Goal: Find specific page/section: Find specific page/section

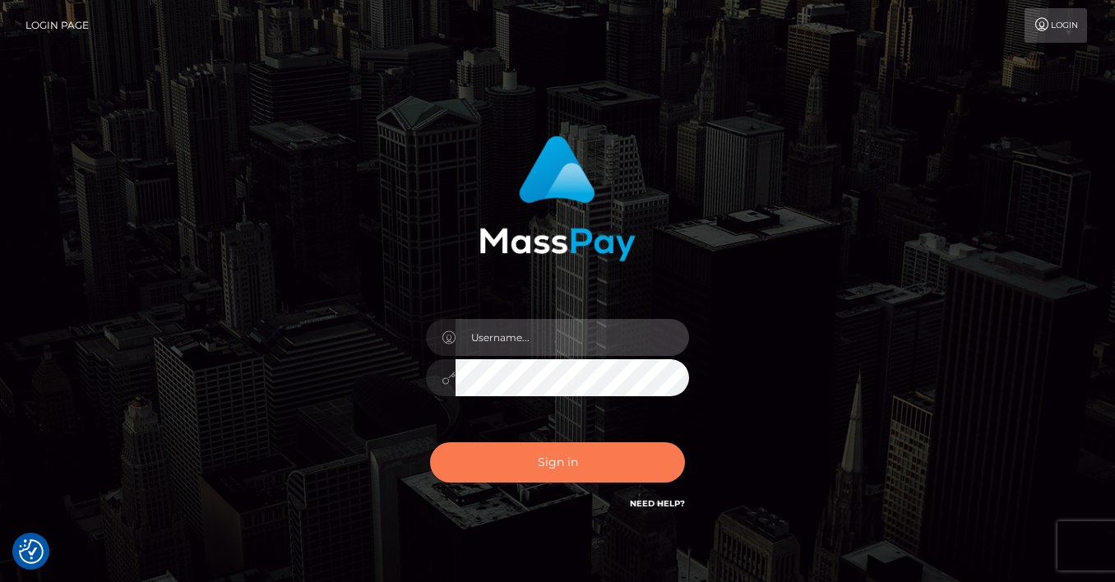
type input "vlad"
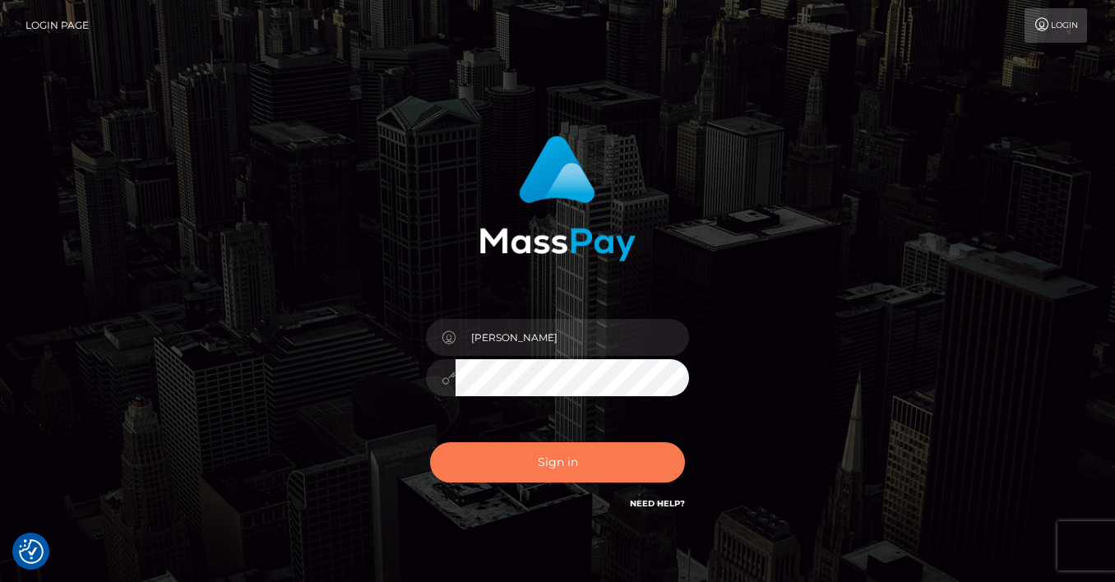
click at [546, 474] on button "Sign in" at bounding box center [557, 462] width 255 height 40
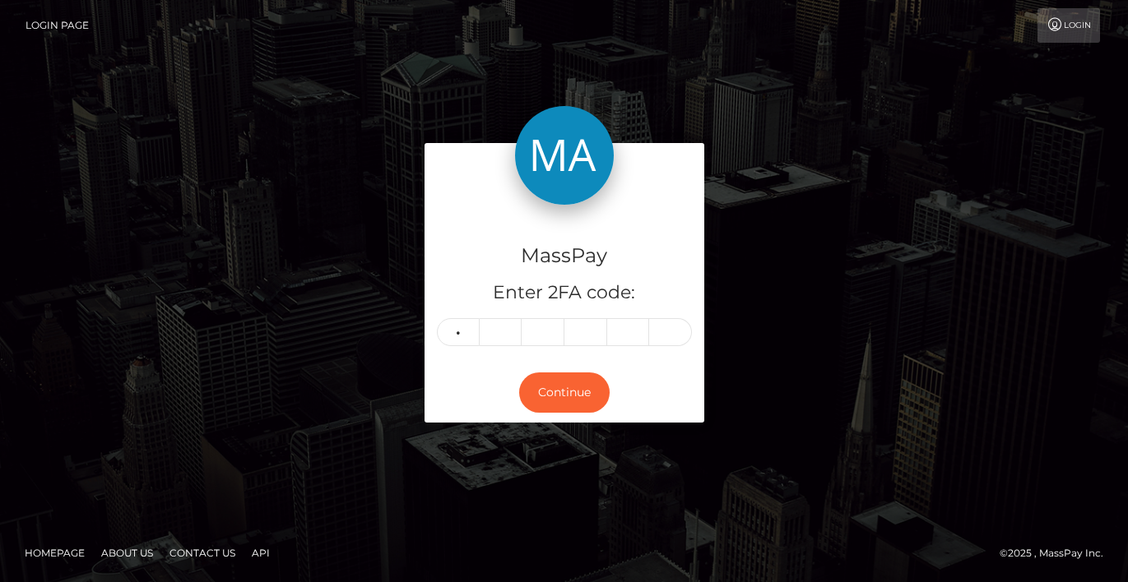
type input "1"
type input "7"
type input "3"
type input "0"
type input "9"
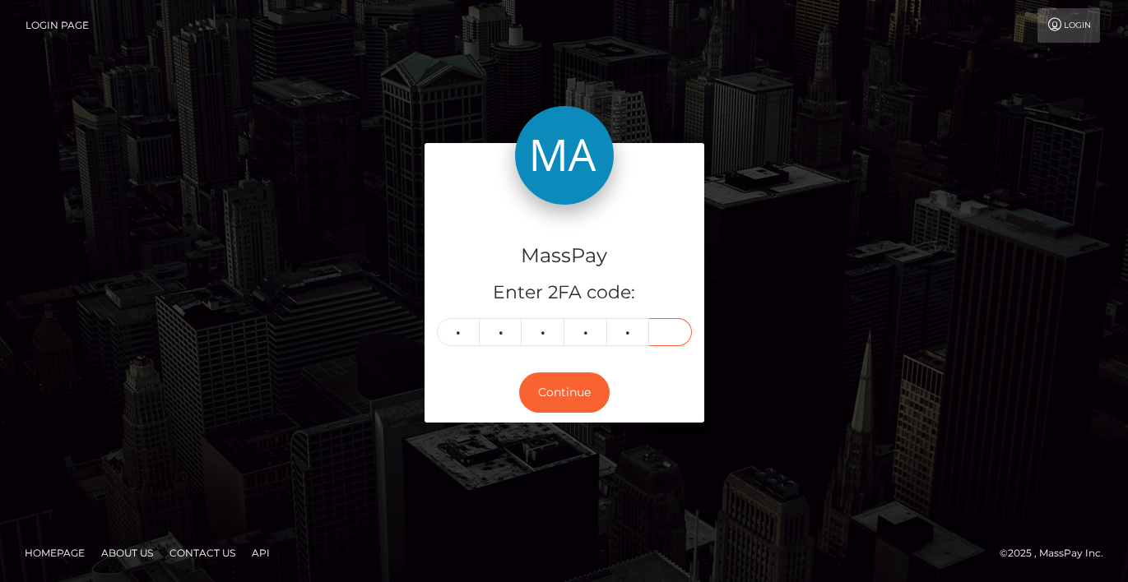
type input "0"
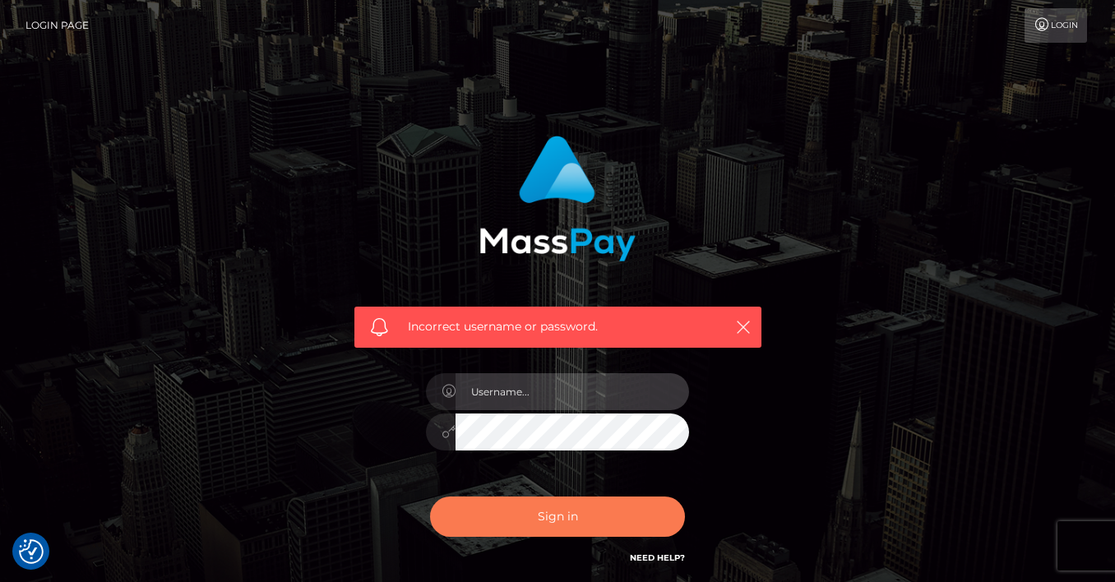
type input "vlad"
click at [526, 533] on button "Sign in" at bounding box center [557, 517] width 255 height 40
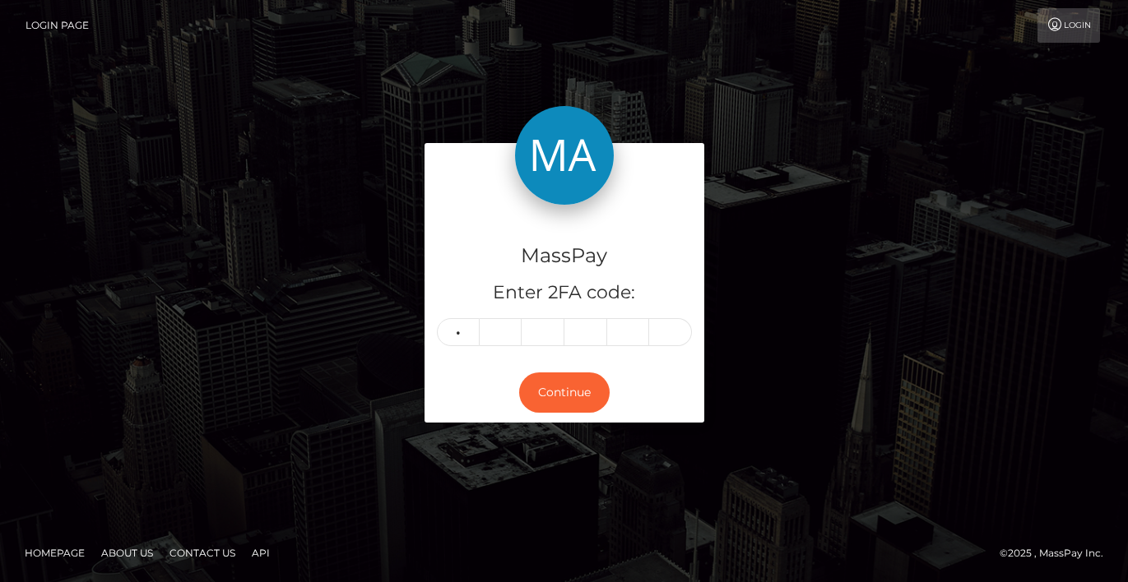
type input "1"
type input "3"
type input "0"
type input "7"
type input "0"
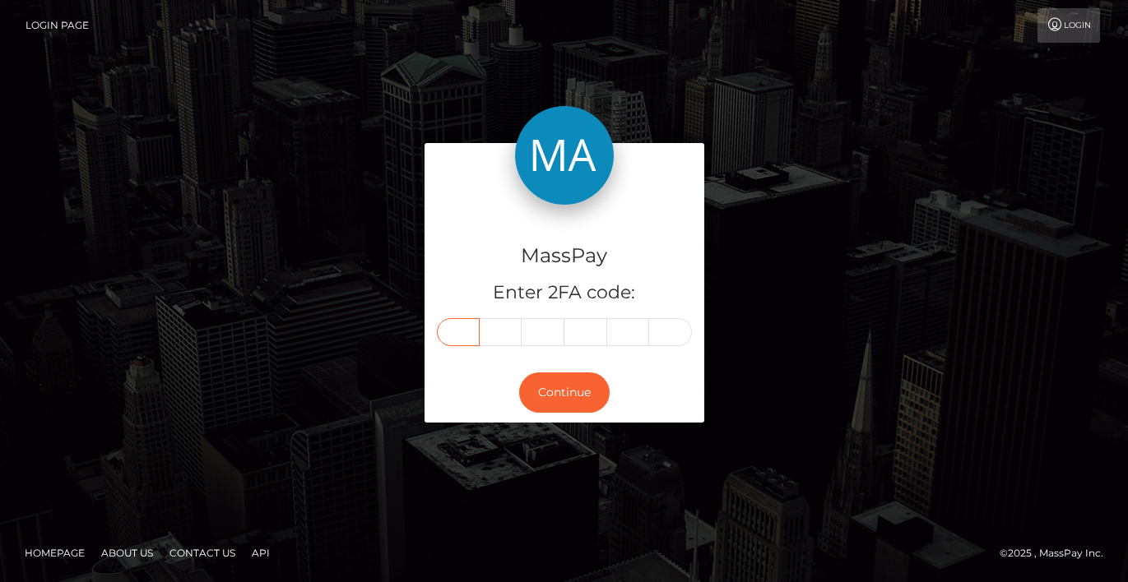
type input "1"
type input "7"
type input "3"
type input "0"
type input "7"
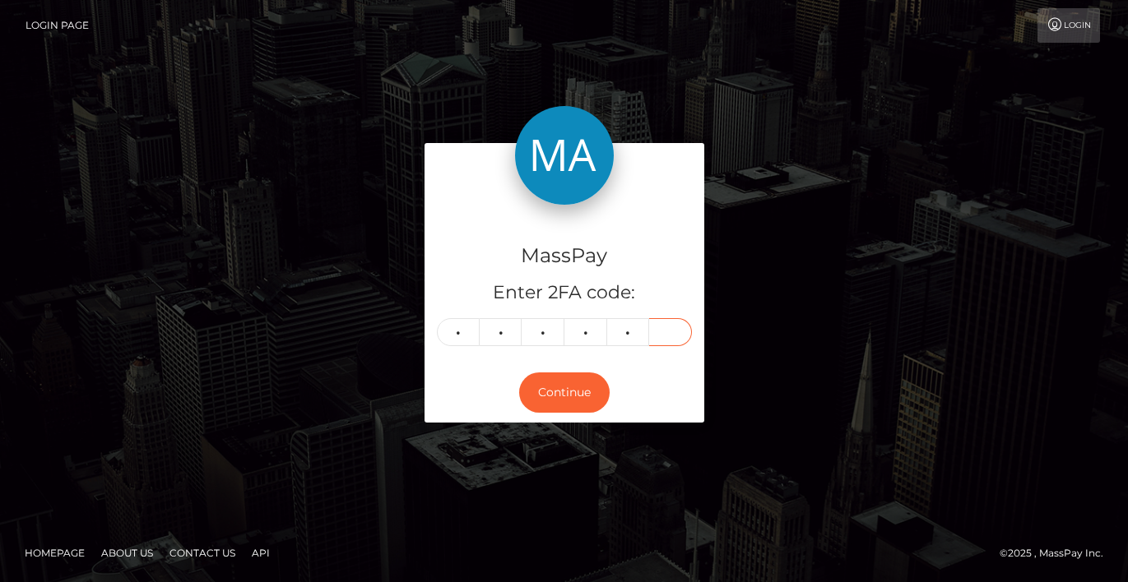
type input "0"
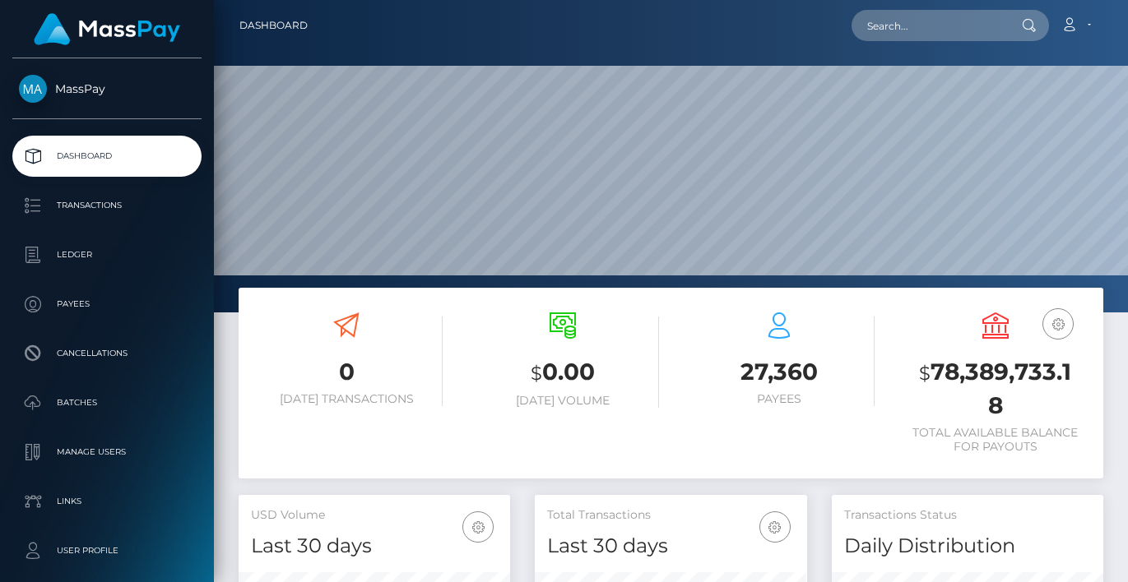
scroll to position [292, 272]
click at [910, 25] on input "text" at bounding box center [928, 25] width 155 height 31
paste input "aff4c51b-0330-4fd1-b63b-063cdd297a3f"
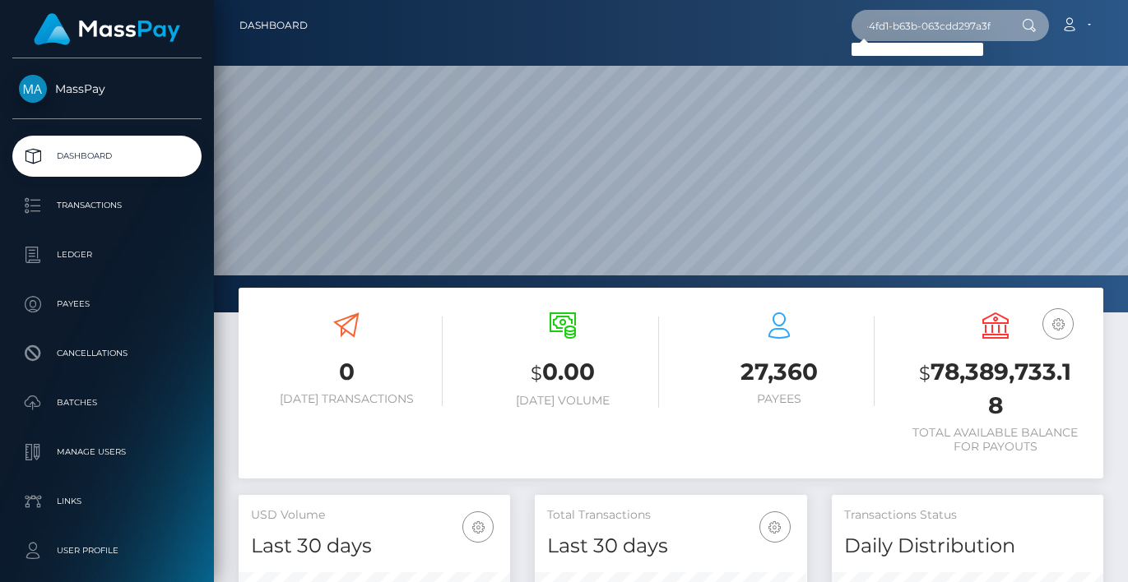
scroll to position [0, 0]
click at [908, 22] on input "aff4c51b-0330-4fd1-b63b-063cdd297a3f" at bounding box center [928, 25] width 155 height 31
paste input "455ca981-b87e-43e5-9262-b86a1c141cc"
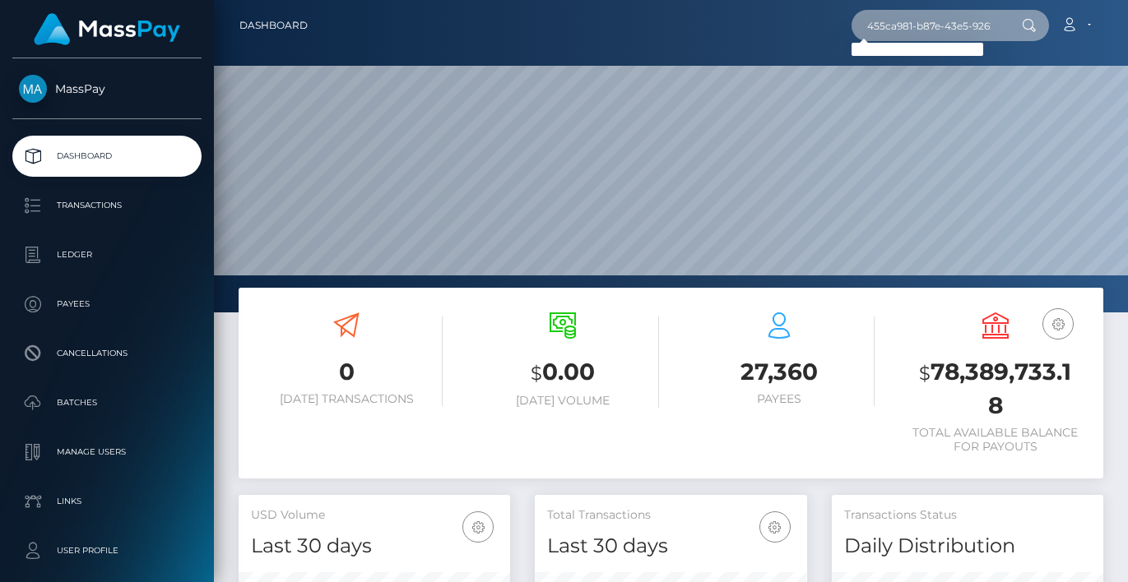
click at [906, 25] on input "455ca981-b87e-43e5-9262-b86a1c141ccf" at bounding box center [928, 25] width 155 height 31
paste input "98446747-914d-480f-b844-2f7b45dbed61"
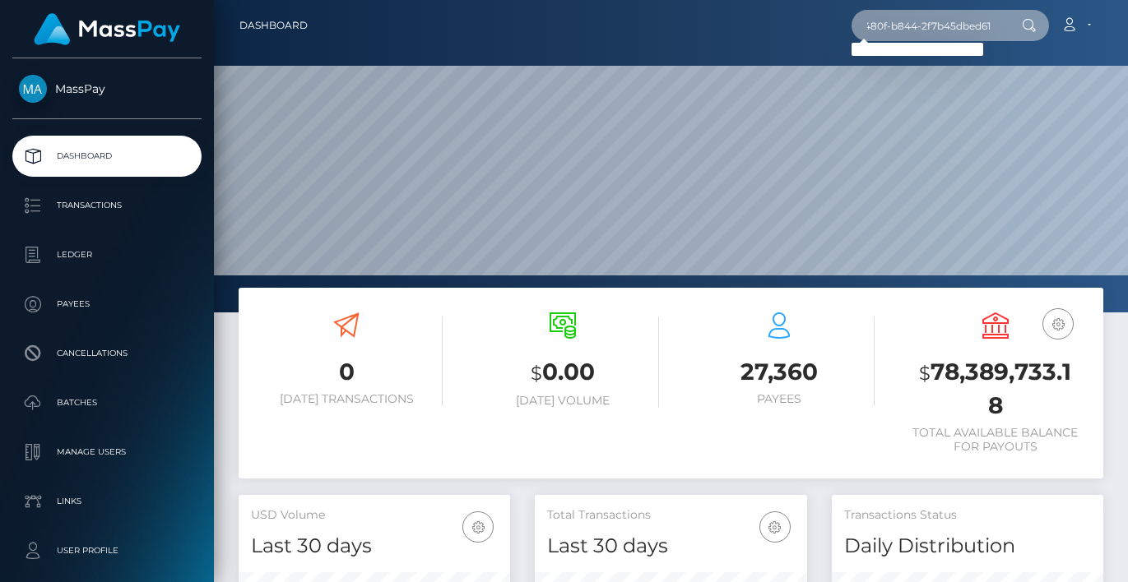
type input "98446747-914d-480f-b844-2f7b45dbed61"
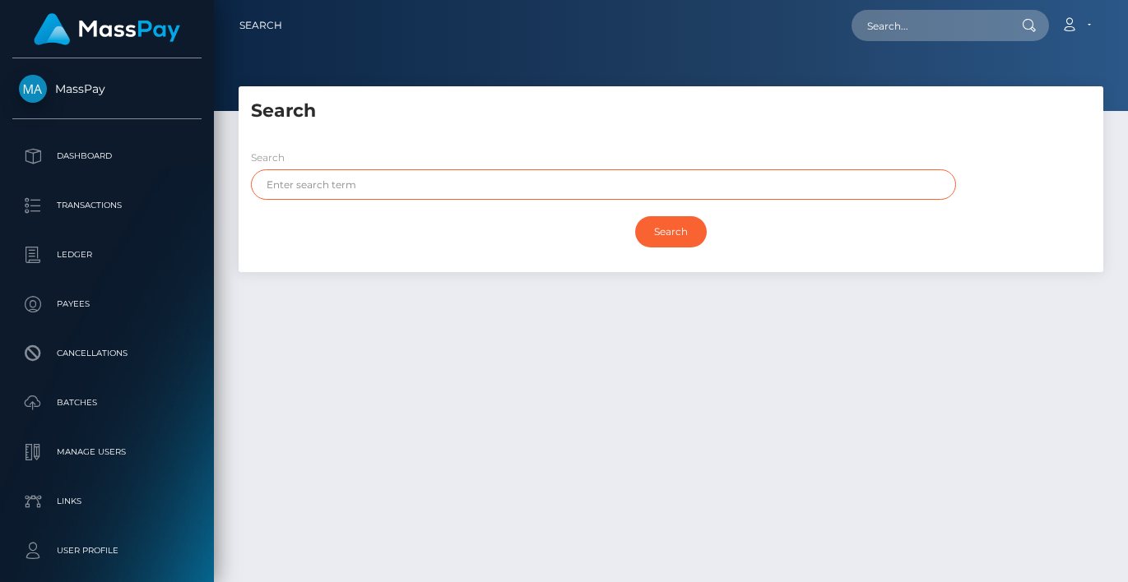
click at [629, 172] on input "text" at bounding box center [603, 184] width 705 height 30
type input "othman"
click at [635, 216] on input "Search" at bounding box center [671, 231] width 72 height 31
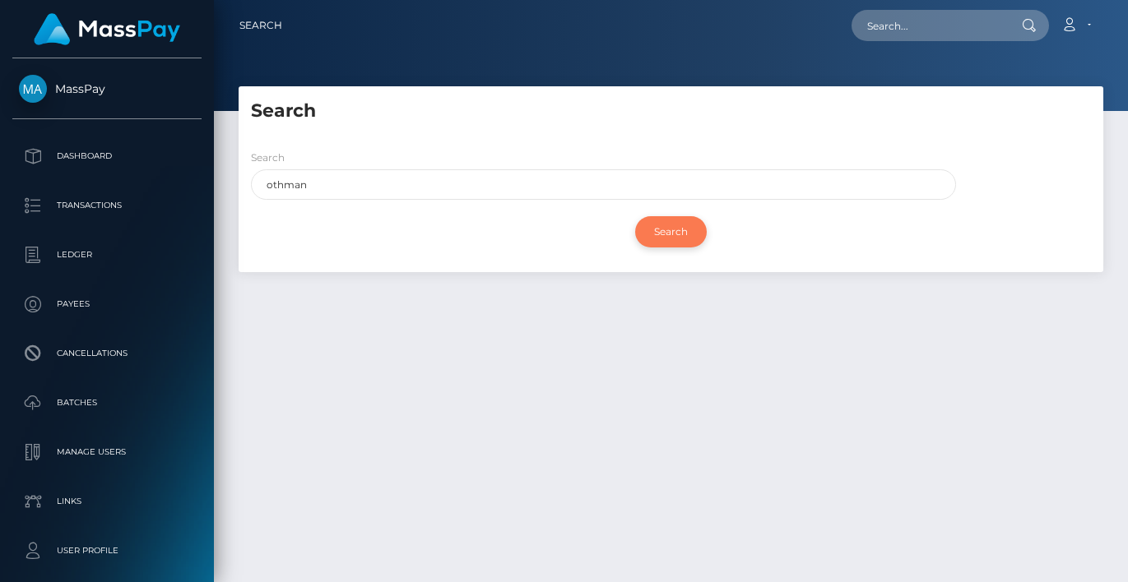
drag, startPoint x: 676, startPoint y: 230, endPoint x: 668, endPoint y: 225, distance: 9.6
click at [674, 230] on input "Search" at bounding box center [671, 231] width 72 height 31
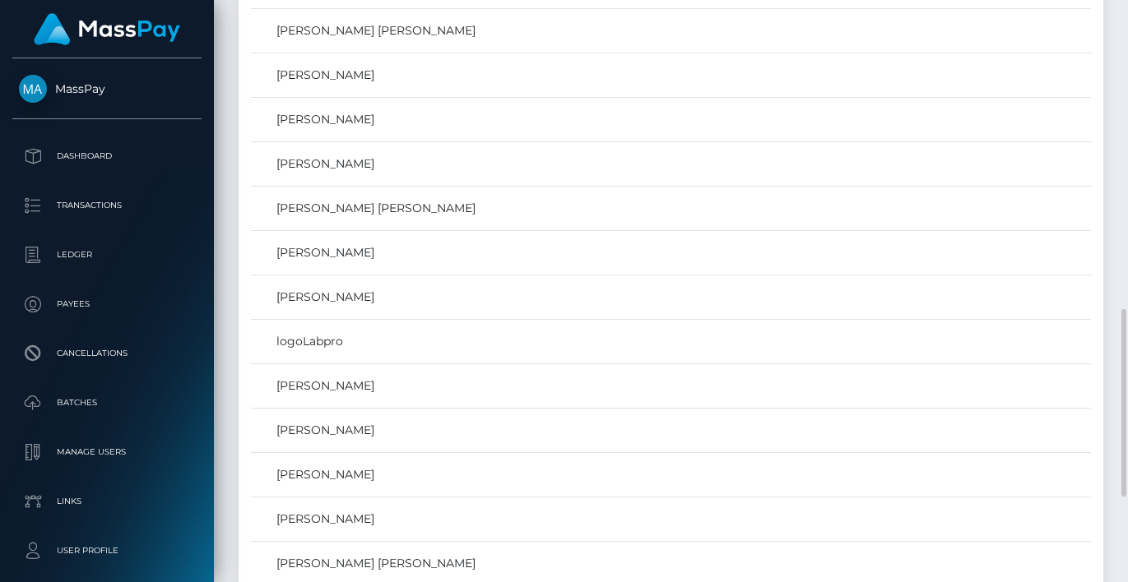
scroll to position [1150, 0]
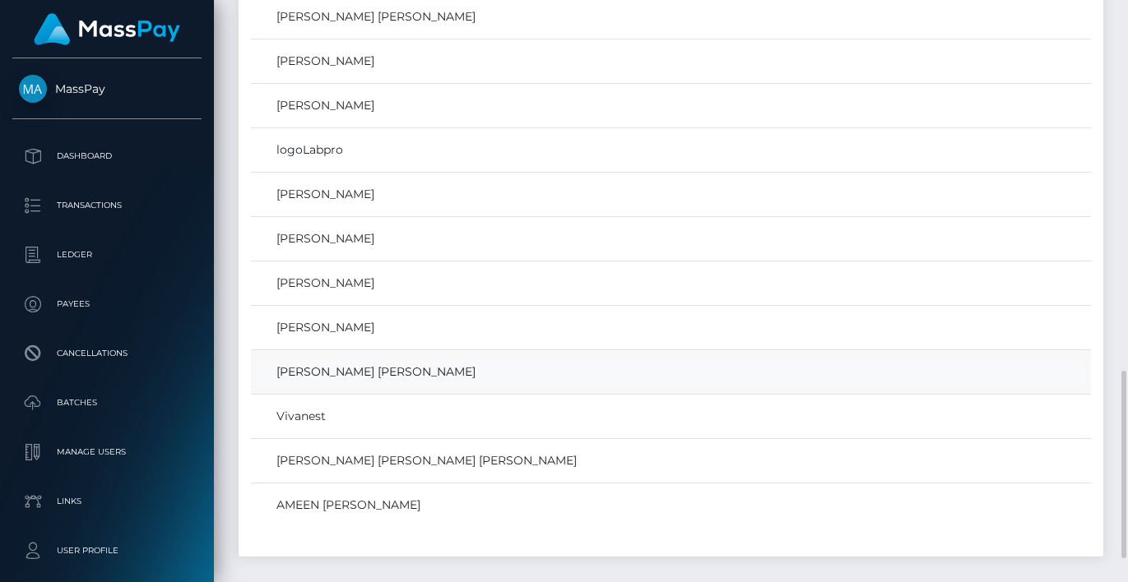
click at [452, 376] on link "MOHAMED OTHMAN MOHAMED OTHMAN" at bounding box center [671, 372] width 828 height 24
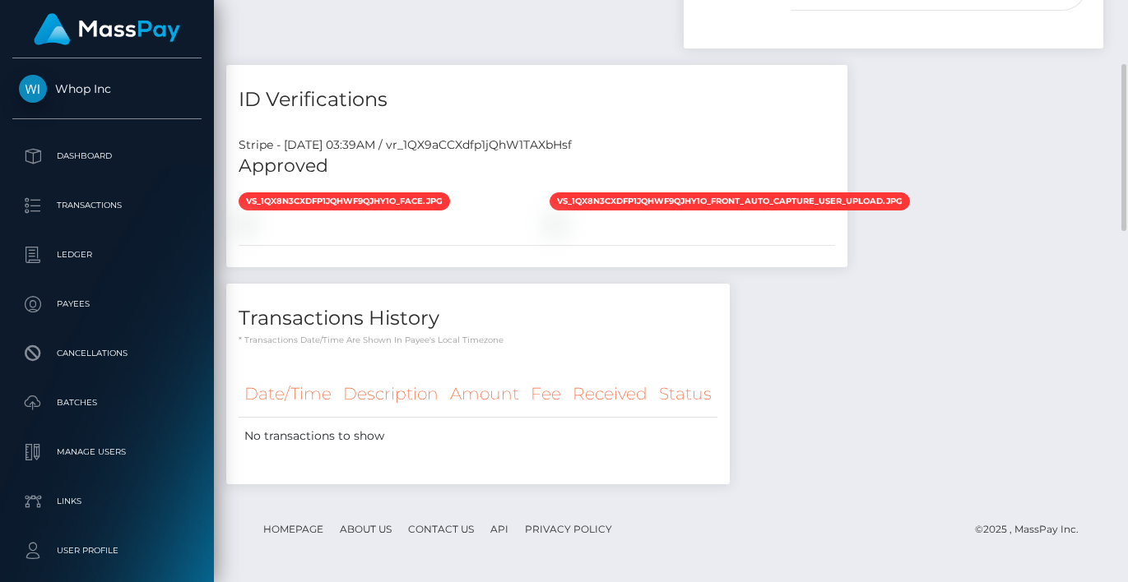
scroll to position [674, 0]
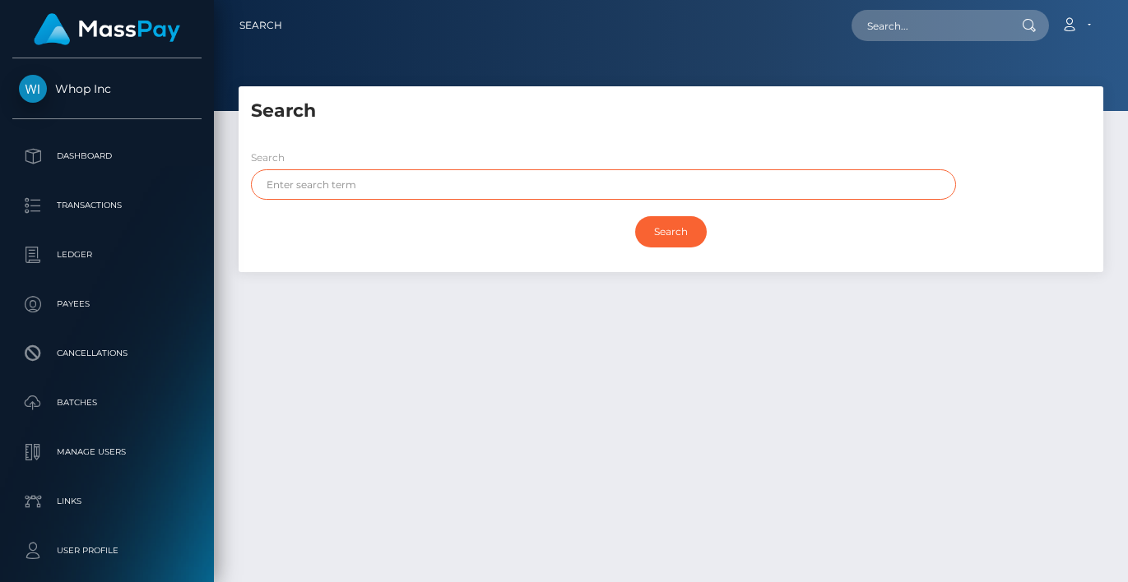
click at [427, 181] on input "text" at bounding box center [603, 184] width 705 height 30
type input "othman"
click at [635, 216] on input "Search" at bounding box center [671, 231] width 72 height 31
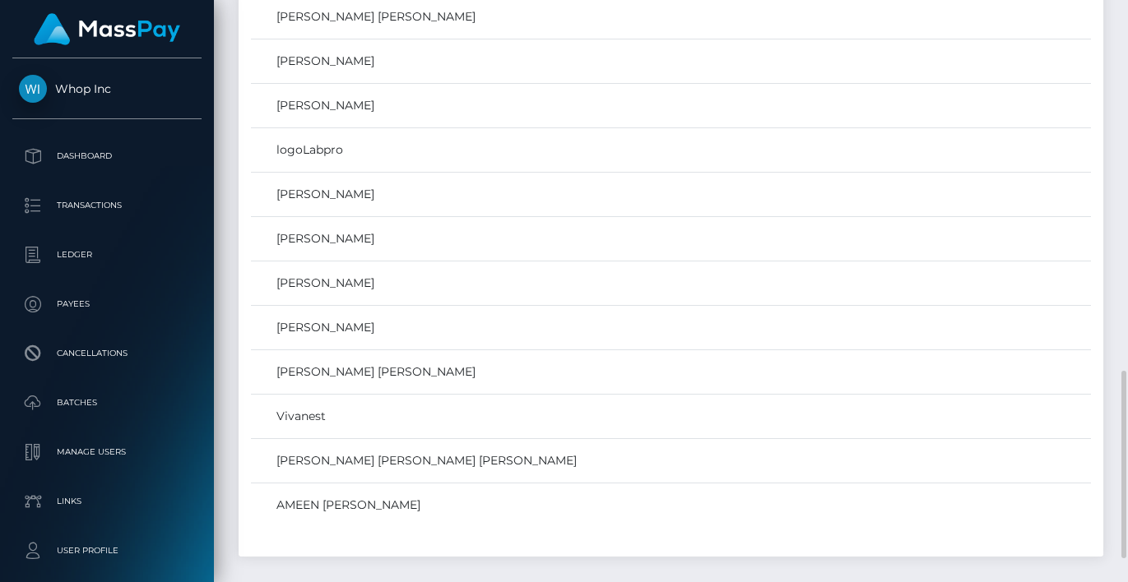
scroll to position [1223, 0]
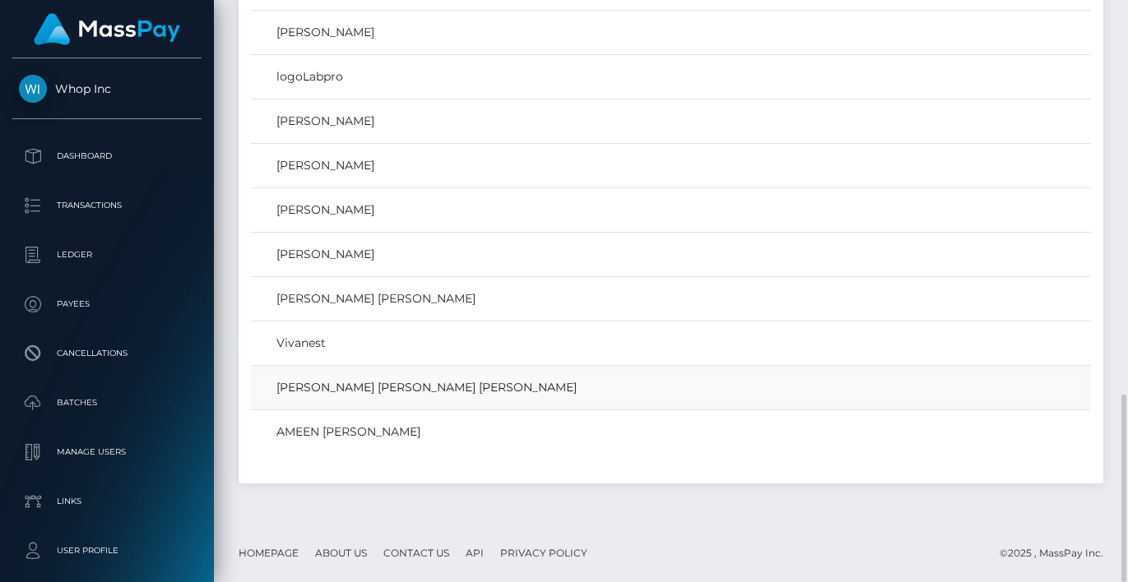
click at [410, 384] on link "[PERSON_NAME] [PERSON_NAME] [PERSON_NAME]" at bounding box center [671, 388] width 828 height 24
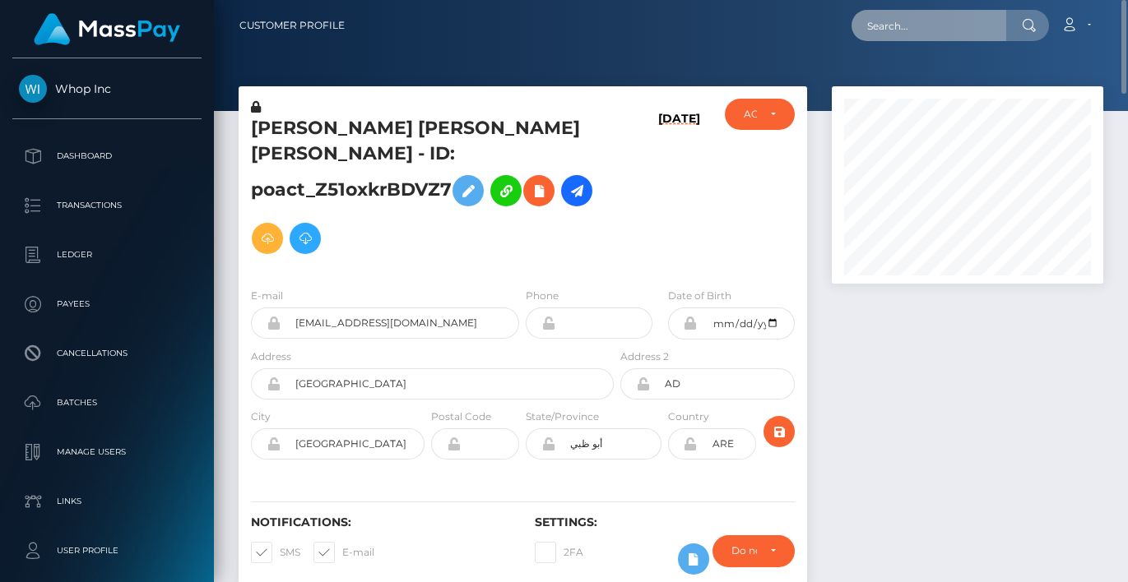
click at [898, 16] on input "text" at bounding box center [928, 25] width 155 height 31
paste input "455ca981-b87e-43e5-9262-b86a1c141ccf"
click at [947, 26] on input "455ca981-b87e-43e5-9262-b86a1c141ccf" at bounding box center [928, 25] width 155 height 31
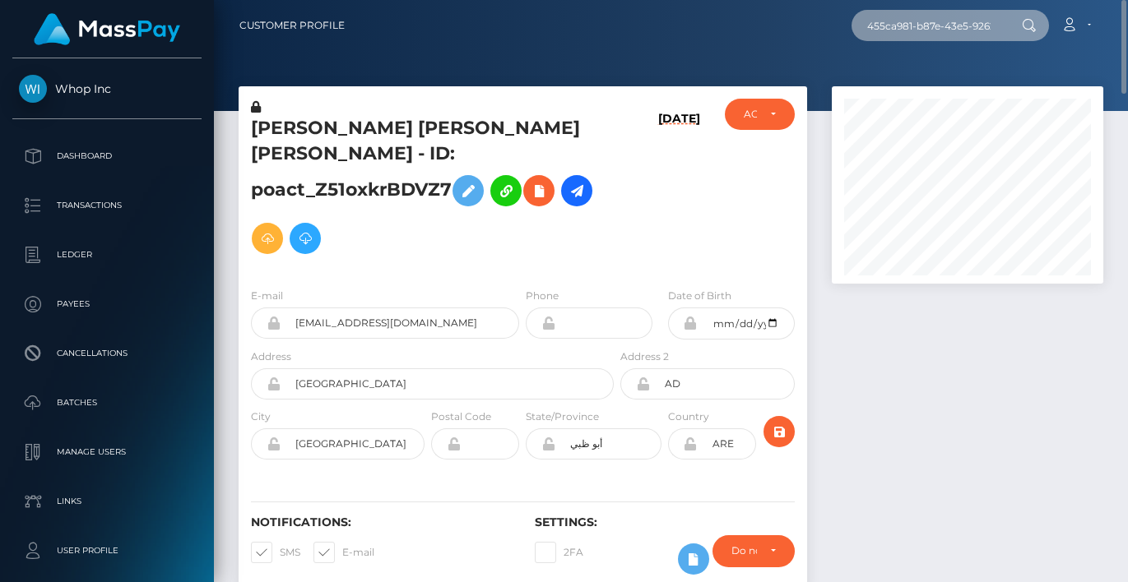
paste input "98446747-914d-480f-b844-2f7b45dbed61"
click at [923, 23] on input "98446747-914d-480f-b844-2f7b45dbed61" at bounding box center [928, 25] width 155 height 31
paste input "aff4c51b-0330-4fd1-b63b-063cdd297a3f"
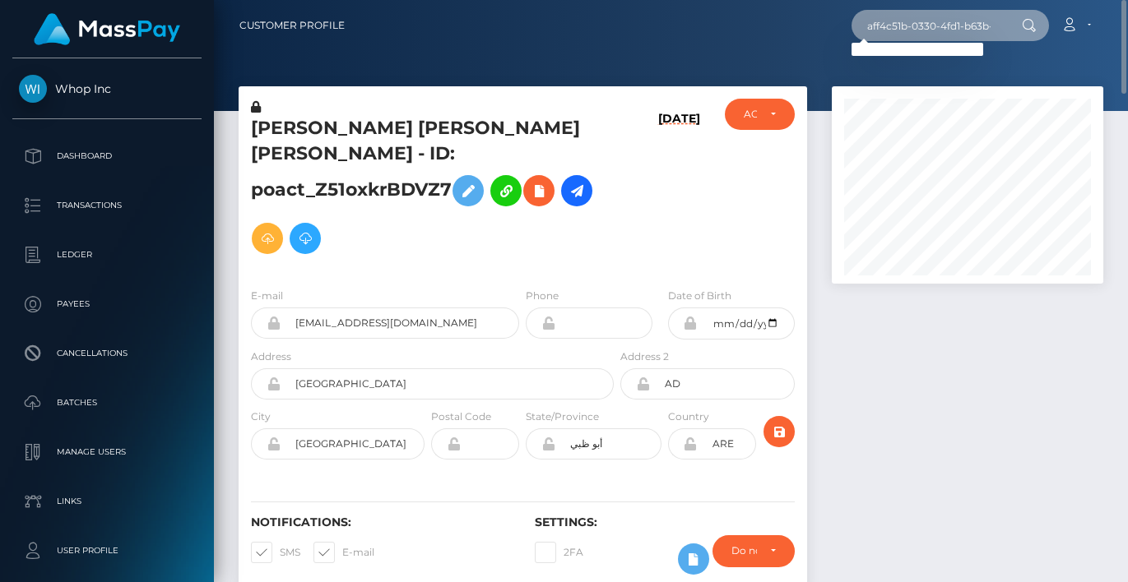
click at [955, 30] on input "aff4c51b-0330-4fd1-b63b-063cdd297a3f" at bounding box center [928, 25] width 155 height 31
click at [953, 30] on input "aff4c51b-0330-4fd1-b63b-063cdd297a3f" at bounding box center [928, 25] width 155 height 31
paste input "c9d37d8d-31b1-4c1c-bf1b-1c746ef4cdf8"
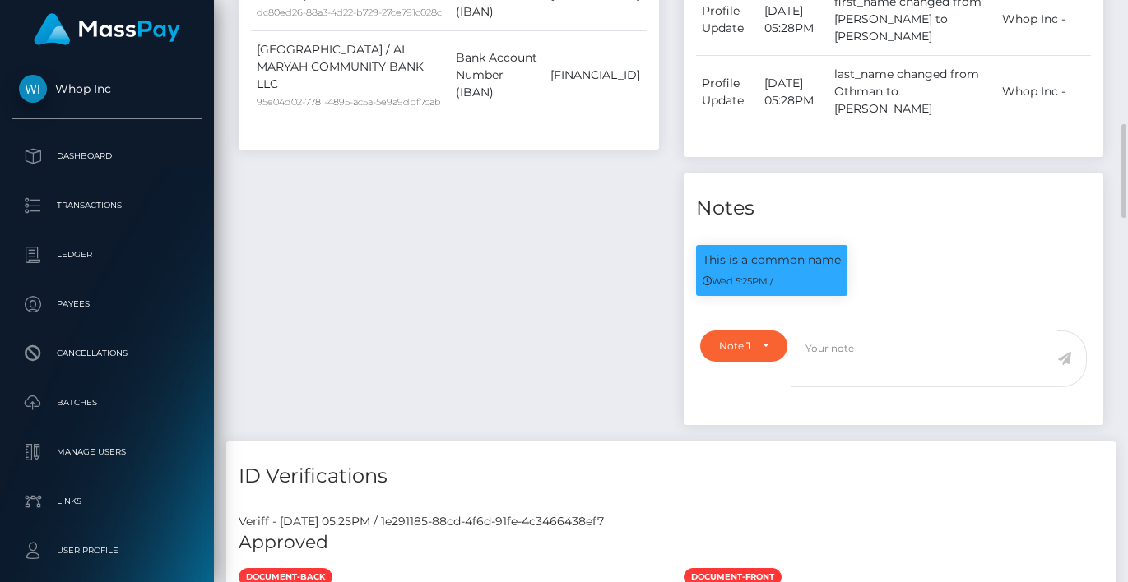
scroll to position [1341, 0]
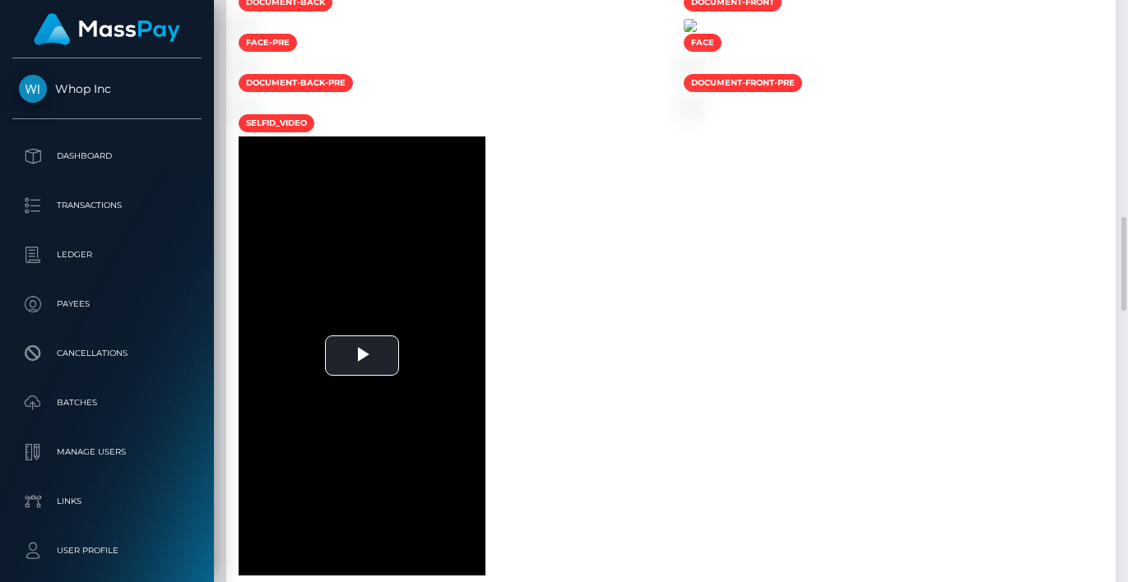
type input "c9d37d8d-31b1-4c1c-bf1b-1c746ef4cdf8"
click at [697, 32] on img at bounding box center [689, 25] width 13 height 13
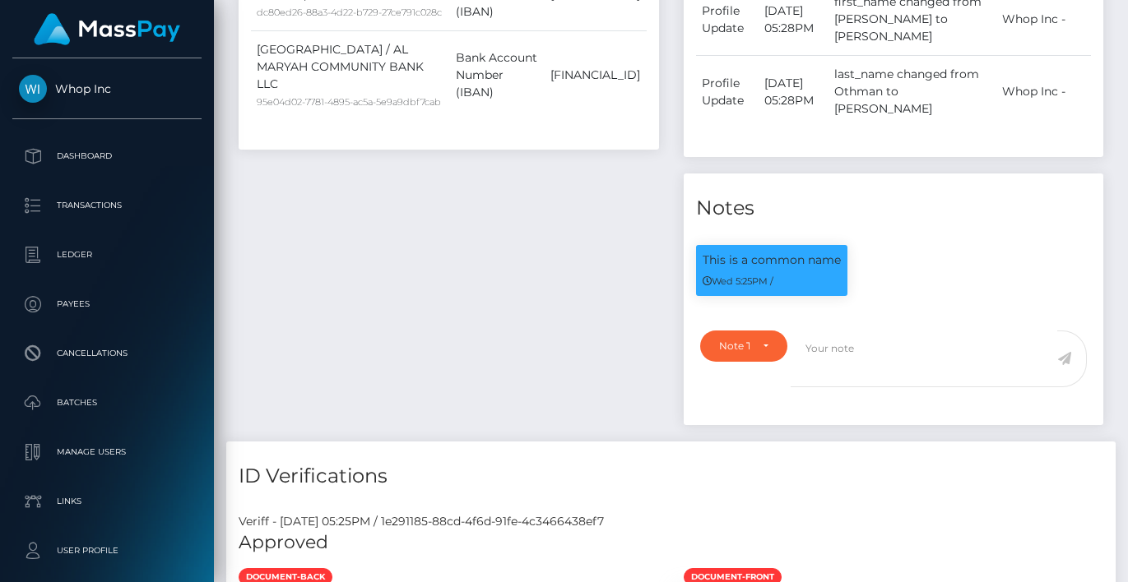
scroll to position [192, 0]
